Goal: Find specific page/section: Find specific page/section

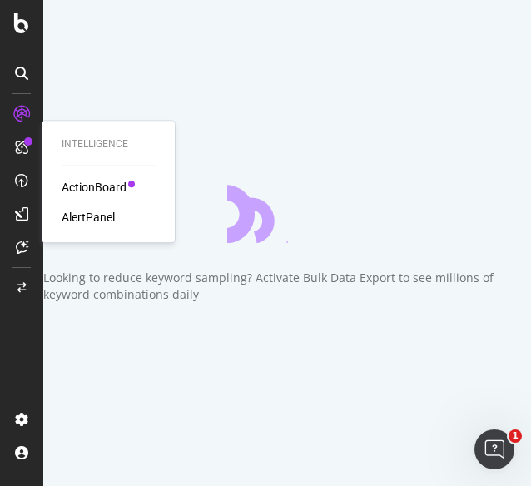
click at [79, 222] on div "AlertPanel" at bounding box center [88, 217] width 53 height 17
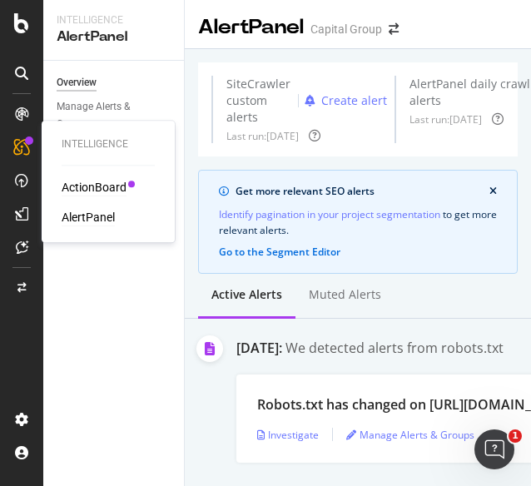
click at [103, 186] on div "ActionBoard" at bounding box center [94, 187] width 65 height 17
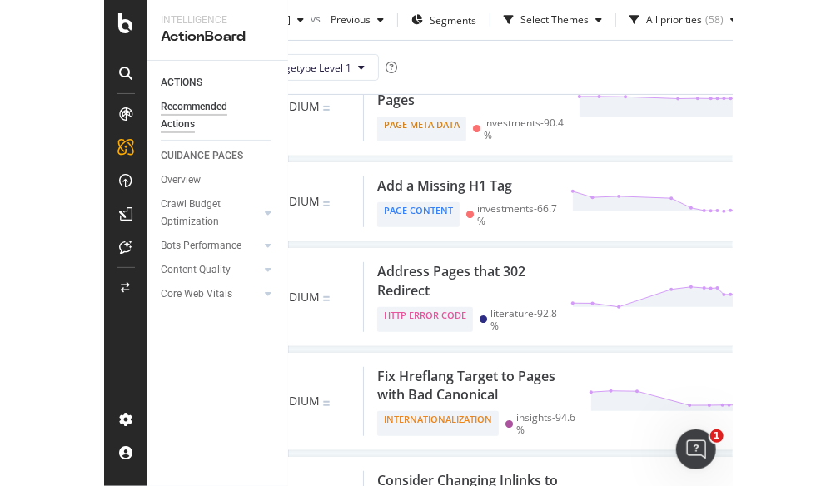
scroll to position [1994, 0]
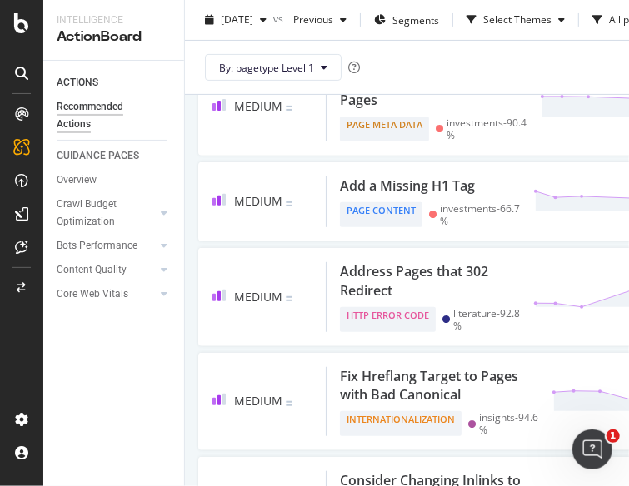
click at [54, 346] on div "ACTIONS Recommended Actions GUIDANCE PAGES Overview Crawl Budget Optimization L…" at bounding box center [113, 274] width 141 height 426
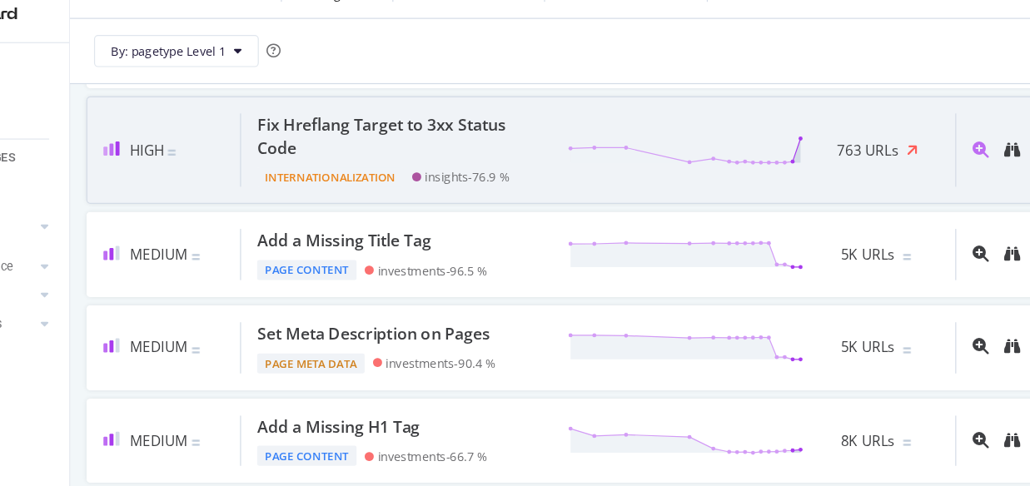
scroll to position [1508, 0]
